Goal: Book appointment/travel/reservation

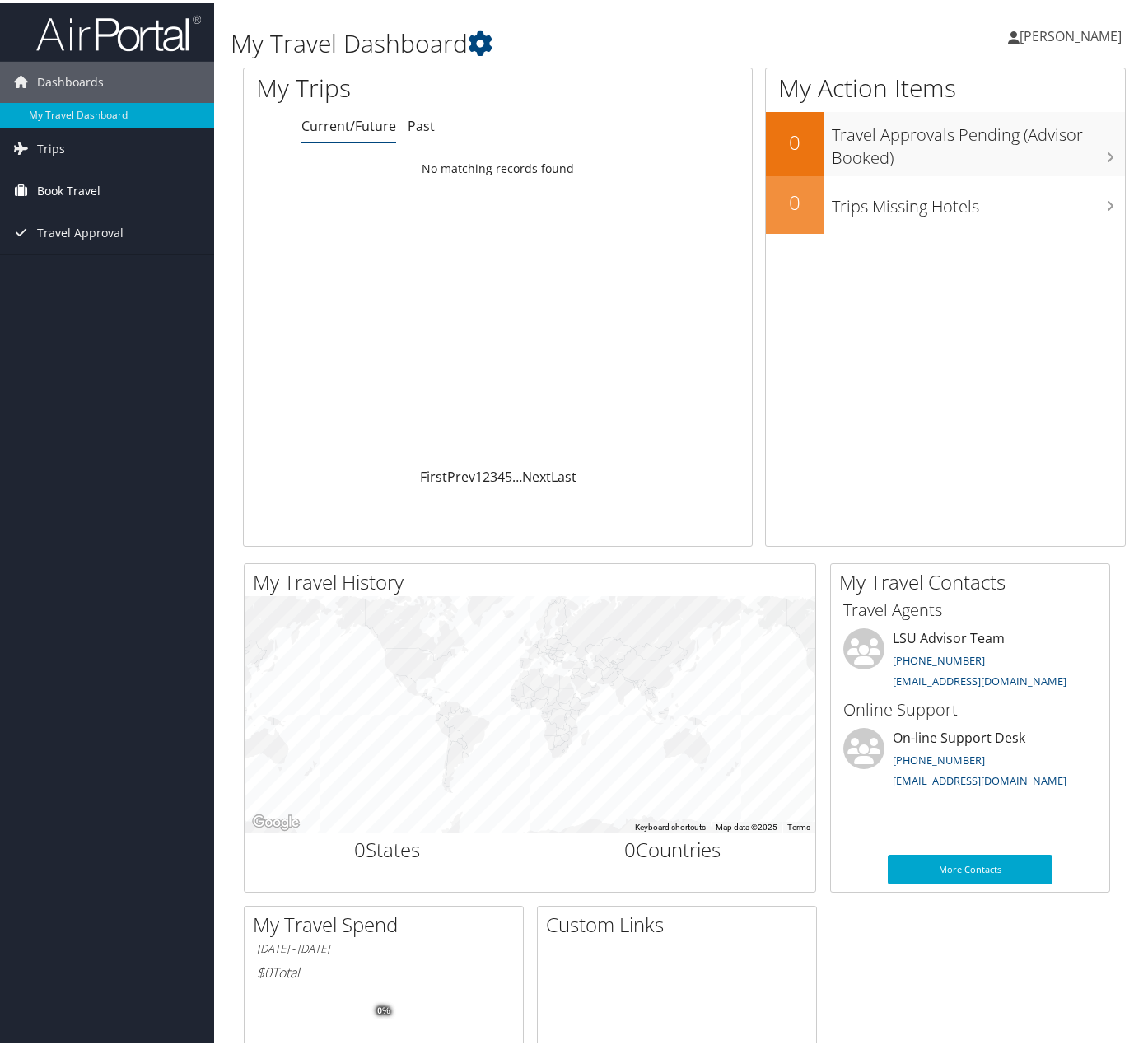
click at [46, 191] on span "Book Travel" at bounding box center [69, 188] width 63 height 41
click at [82, 242] on link "Book/Manage Online Trips" at bounding box center [107, 245] width 214 height 25
